Goal: Find specific page/section: Find specific page/section

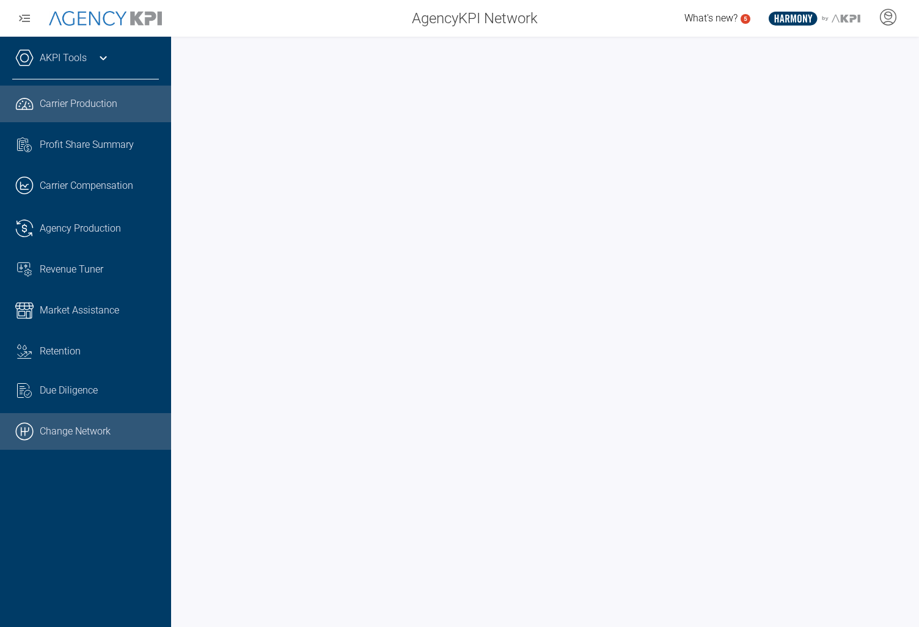
click at [39, 431] on link ".cls-1{fill:none;stroke:#000;stroke-linecap:round;stroke-linejoin:round;stroke-…" at bounding box center [85, 431] width 171 height 37
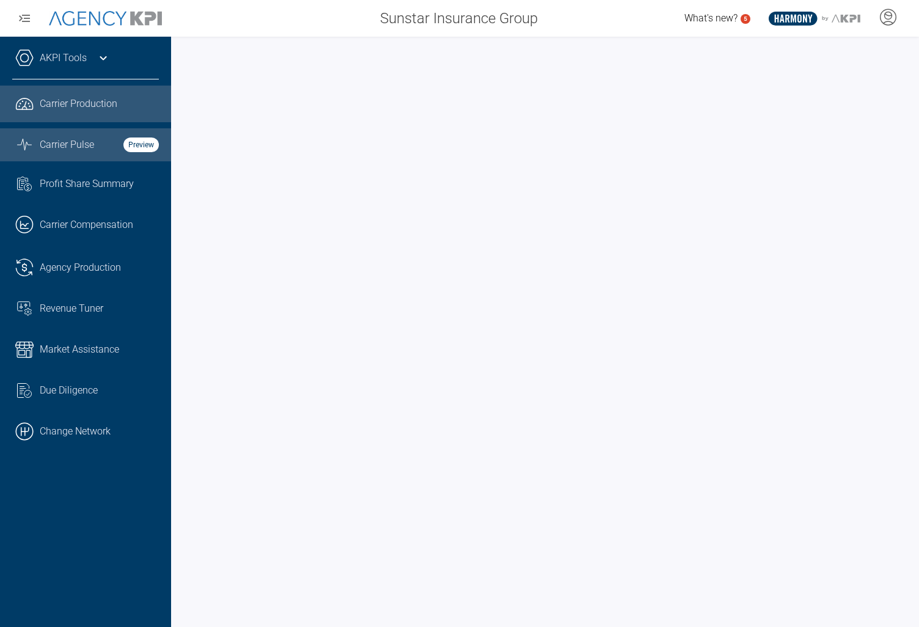
click at [34, 148] on link "Graph Stats Streamline Icon: https://streamlinehq.com Carrier Pulse Preview" at bounding box center [85, 144] width 171 height 33
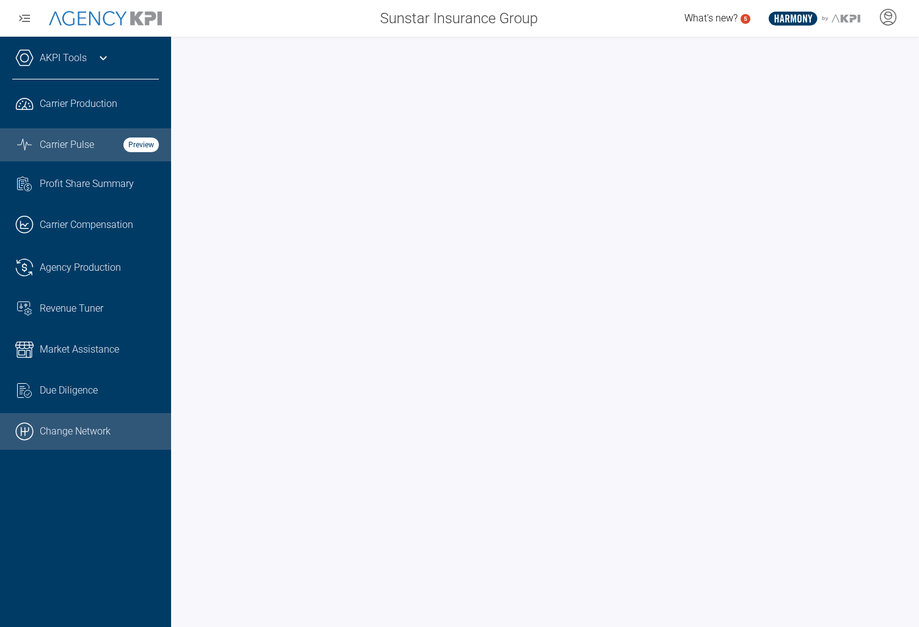
click at [31, 433] on icon ".cls-1{fill:none;stroke:#000;stroke-linecap:round;stroke-linejoin:round;stroke-…" at bounding box center [24, 431] width 18 height 18
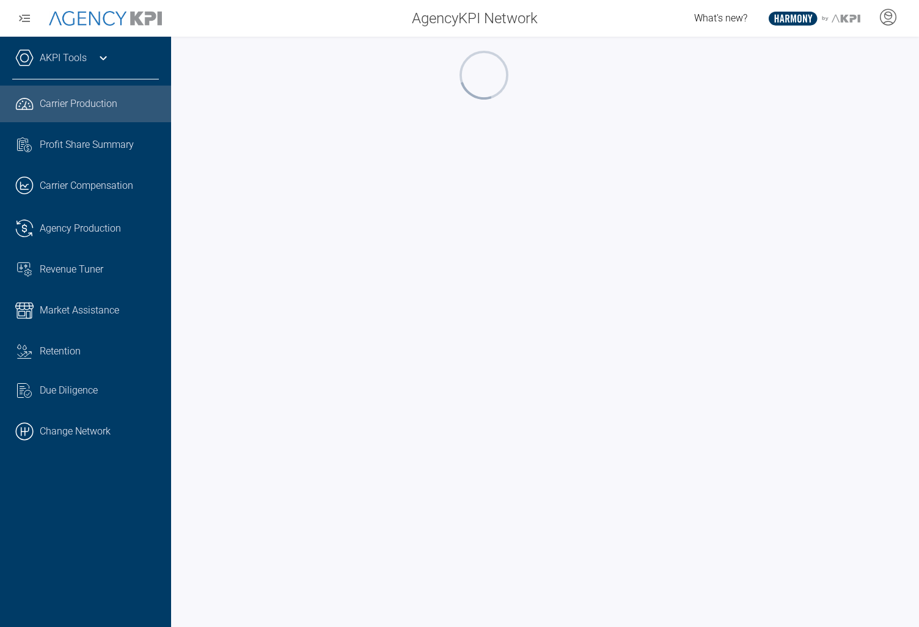
click at [35, 429] on link ".cls-1{fill:none;stroke:#000;stroke-linecap:round;stroke-linejoin:round;stroke-…" at bounding box center [85, 431] width 171 height 37
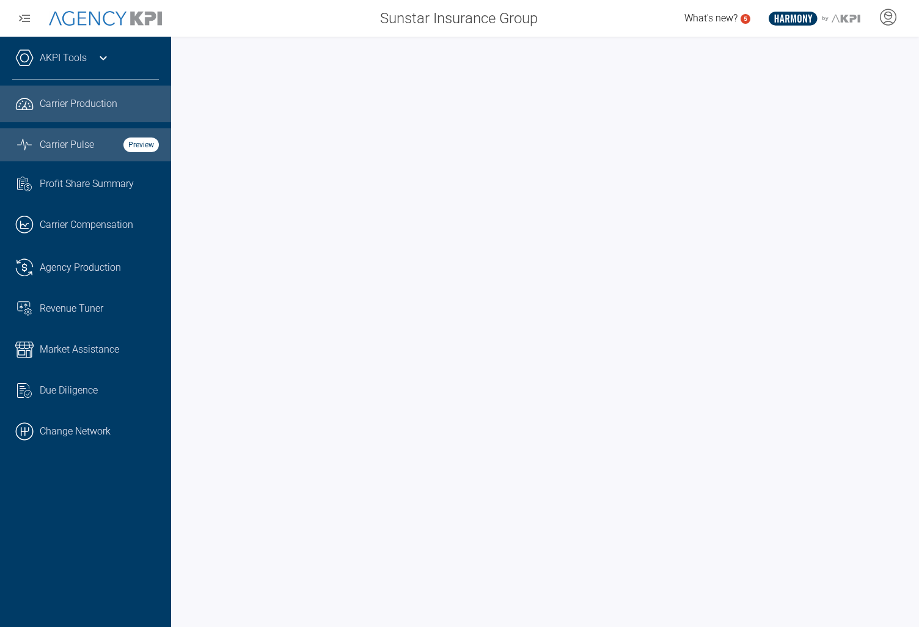
click at [46, 139] on span "Carrier Pulse" at bounding box center [67, 144] width 54 height 15
